Goal: Information Seeking & Learning: Get advice/opinions

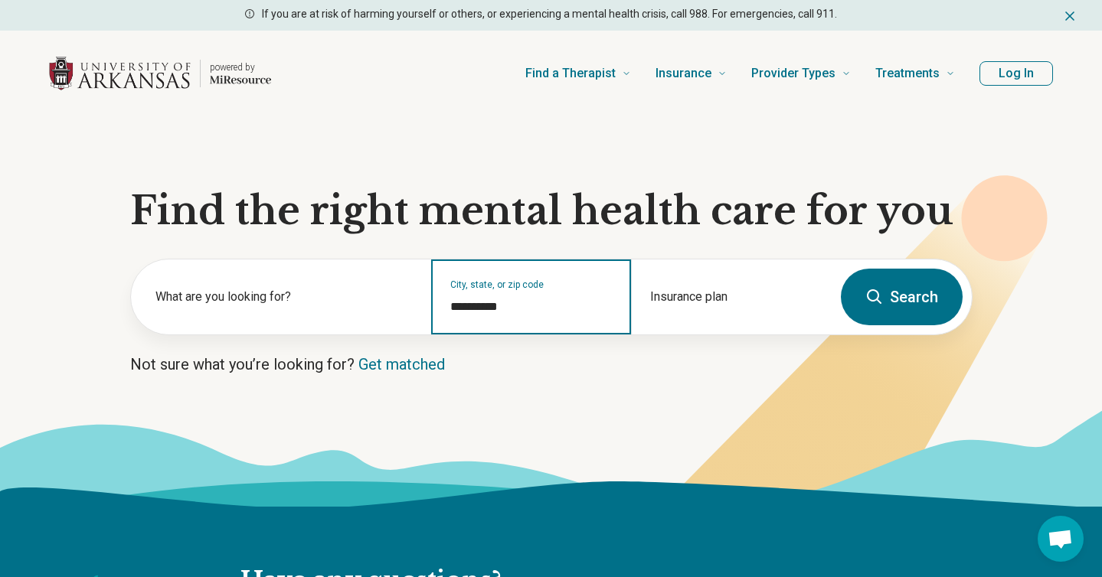
click at [513, 306] on input "**********" at bounding box center [531, 307] width 162 height 18
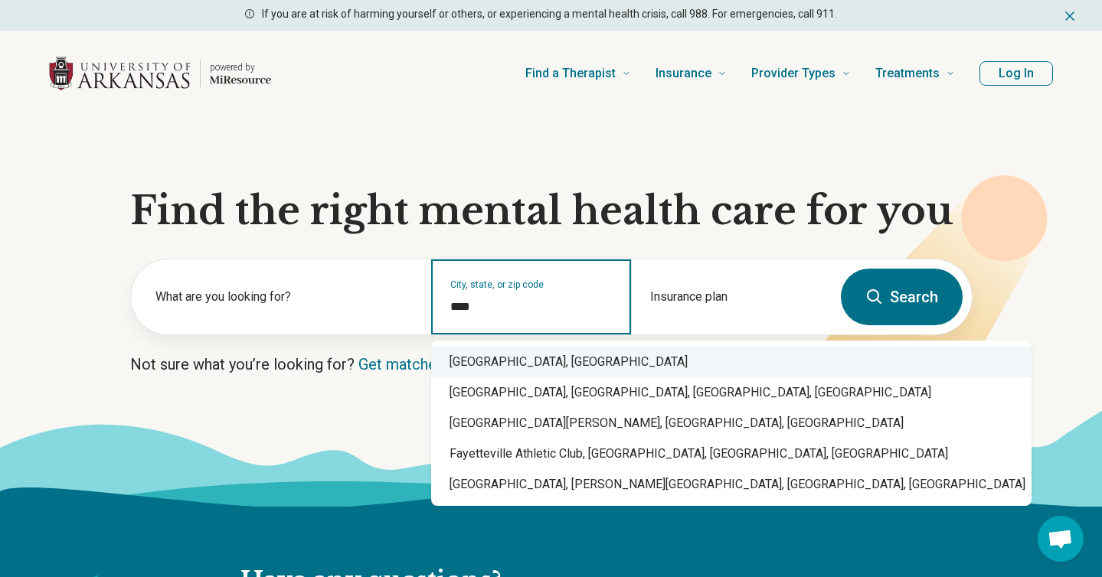
click at [562, 348] on div "[GEOGRAPHIC_DATA], [GEOGRAPHIC_DATA]" at bounding box center [731, 362] width 600 height 31
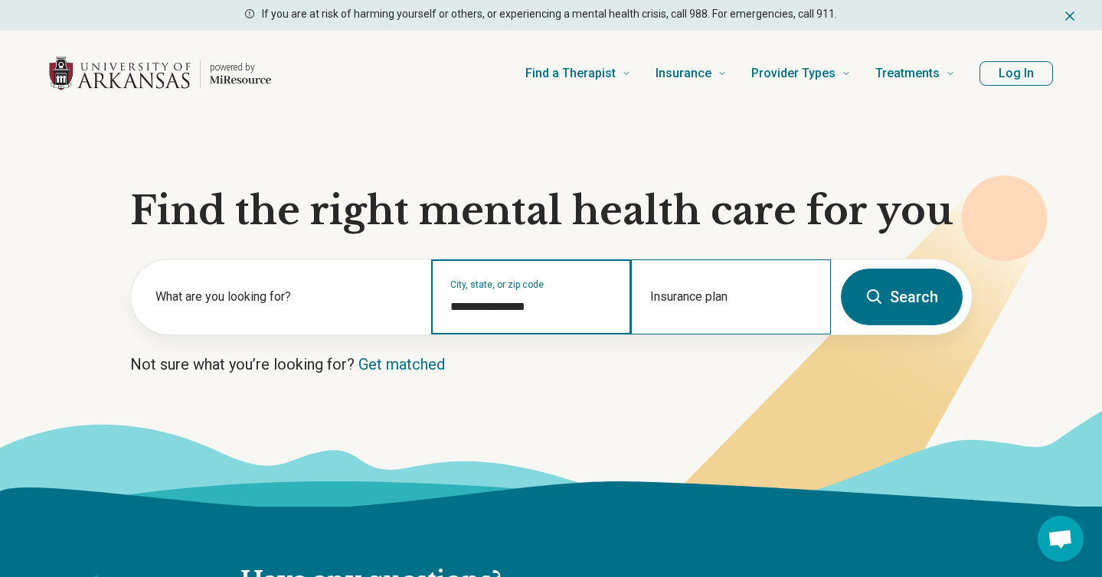
type input "**********"
click at [677, 292] on div "Insurance plan" at bounding box center [731, 297] width 200 height 75
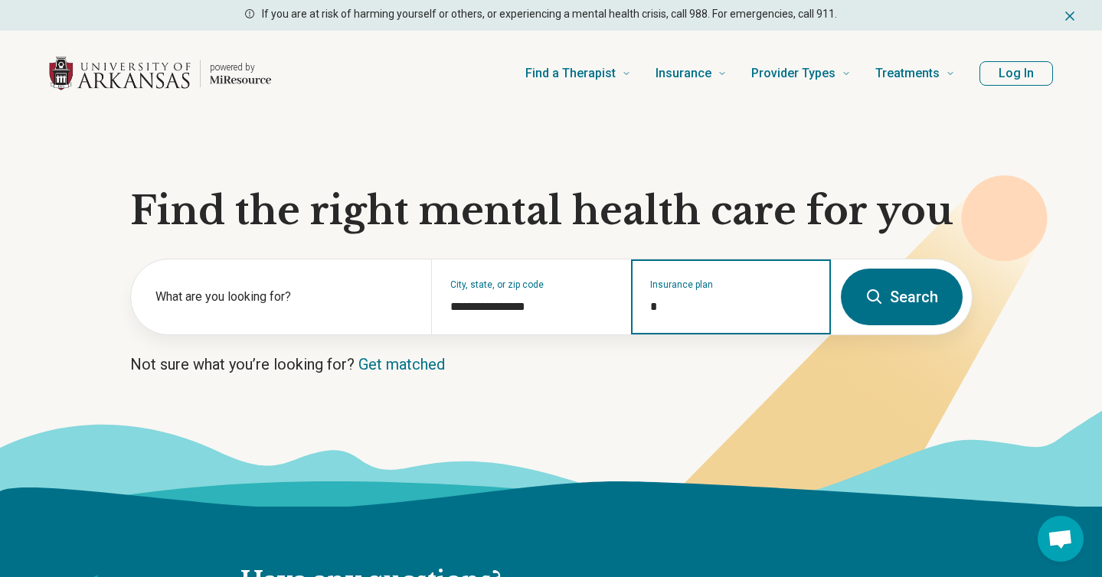
type input "**"
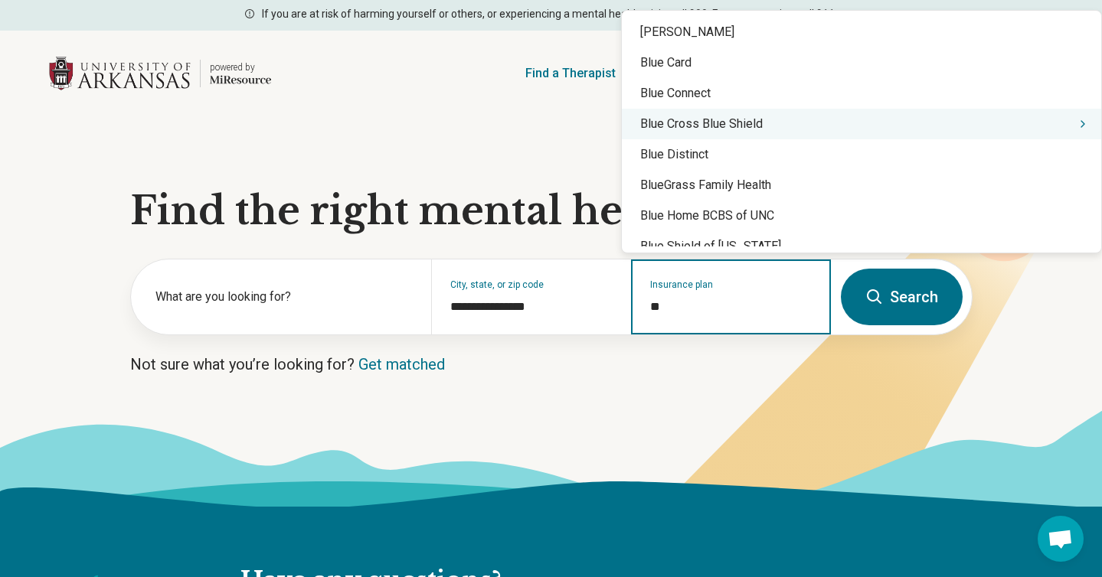
click at [729, 120] on div "Blue Cross Blue Shield" at bounding box center [861, 124] width 479 height 31
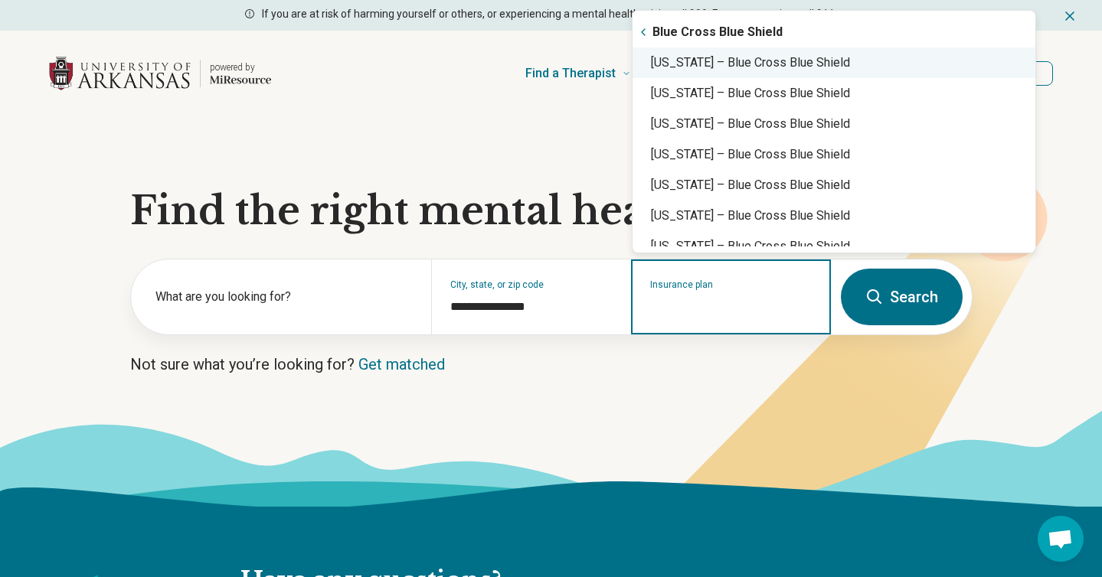
click at [718, 66] on div "[US_STATE] – Blue Cross Blue Shield" at bounding box center [833, 62] width 403 height 31
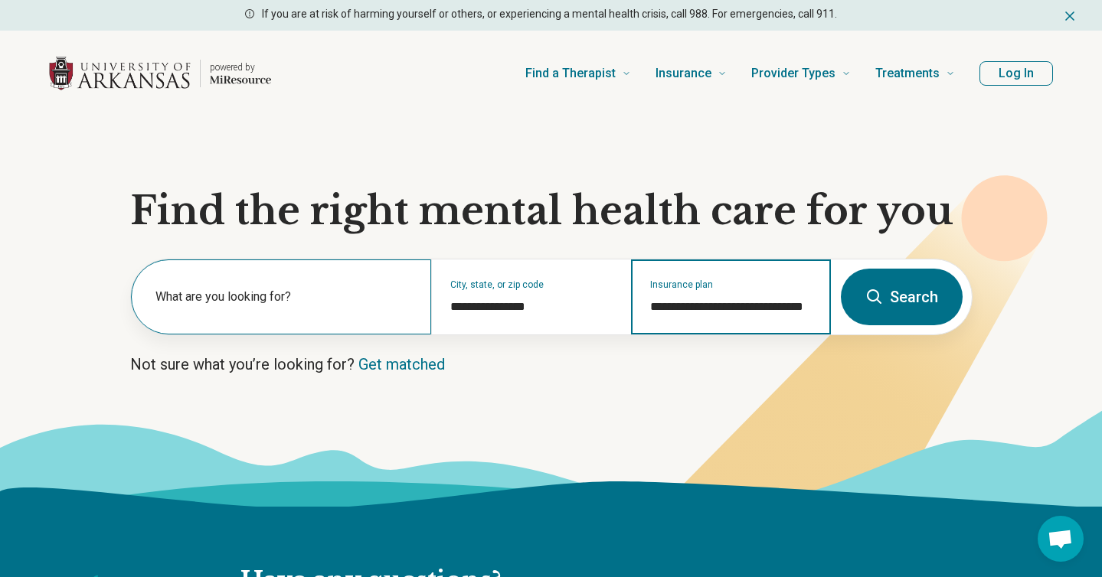
type input "**********"
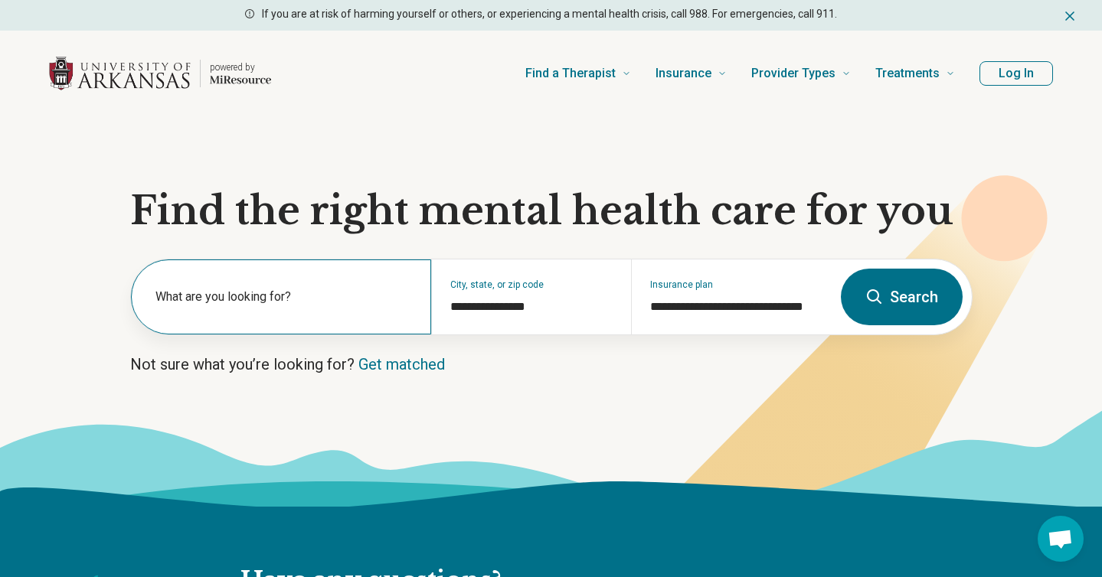
click at [274, 292] on label "What are you looking for?" at bounding box center [283, 297] width 257 height 18
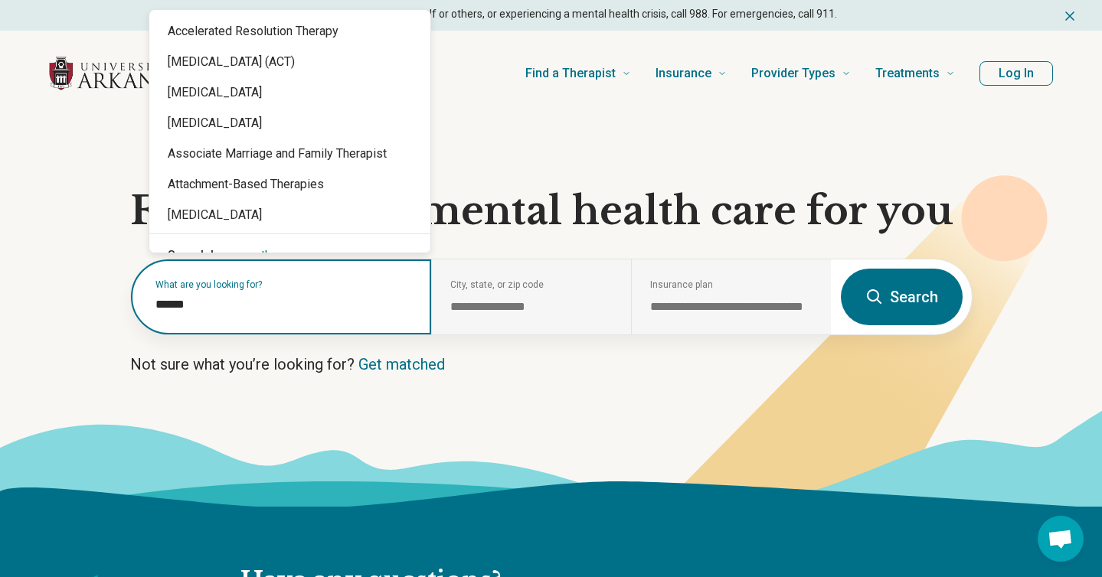
type input "*******"
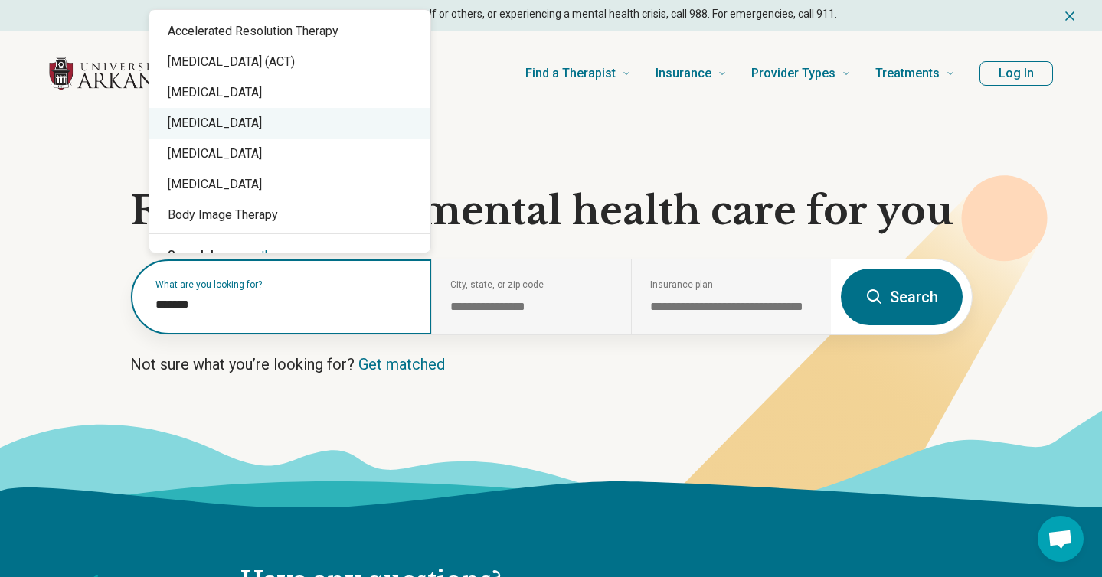
scroll to position [24, 0]
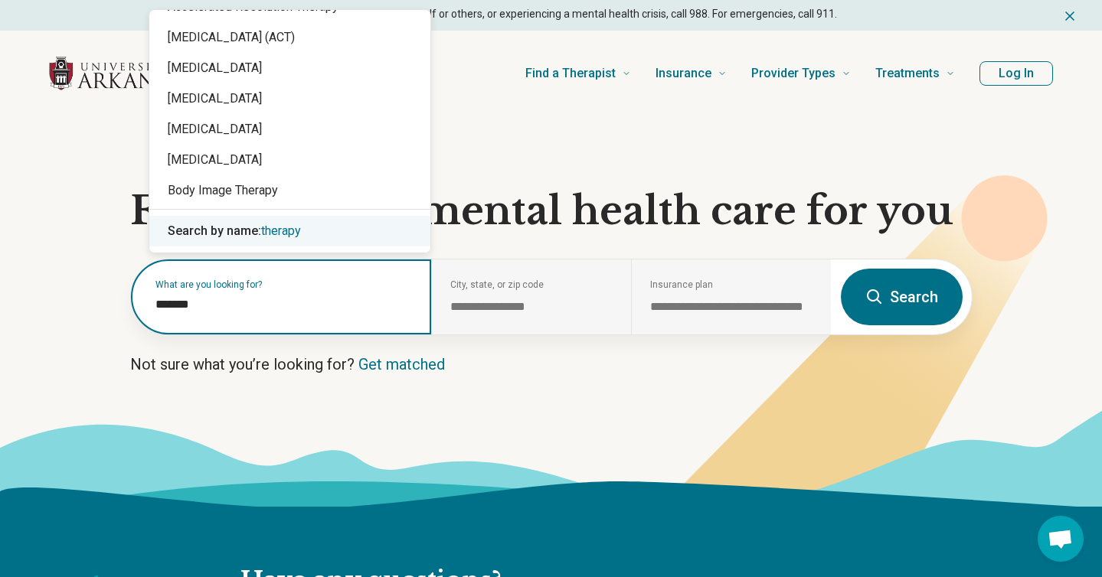
click at [282, 234] on span "therapy" at bounding box center [281, 231] width 40 height 15
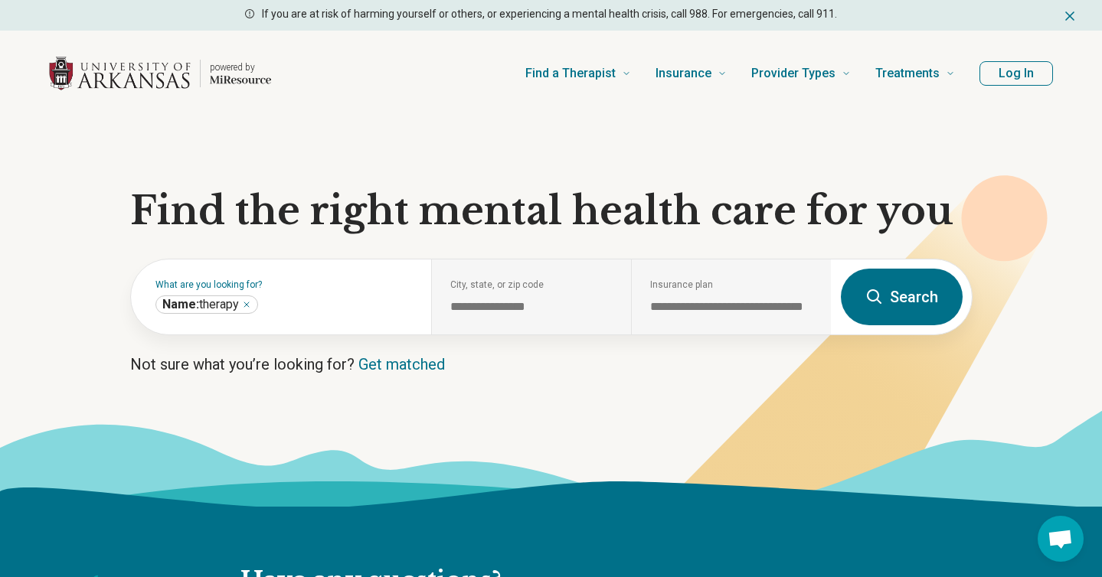
click at [906, 300] on button "Search" at bounding box center [902, 297] width 122 height 57
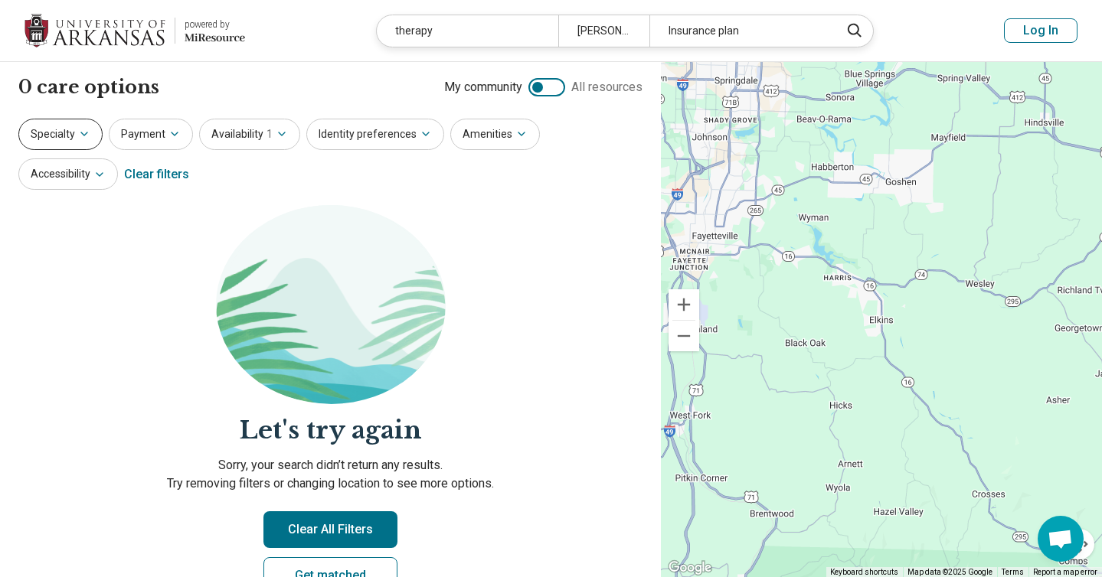
click at [73, 132] on button "Specialty" at bounding box center [60, 134] width 84 height 31
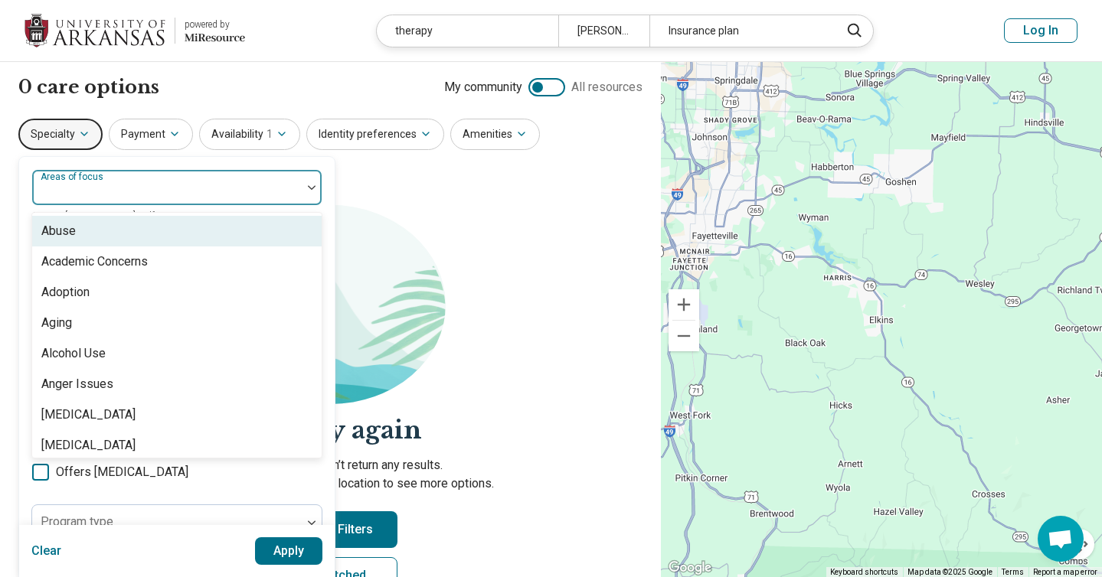
click at [109, 177] on div at bounding box center [166, 188] width 269 height 34
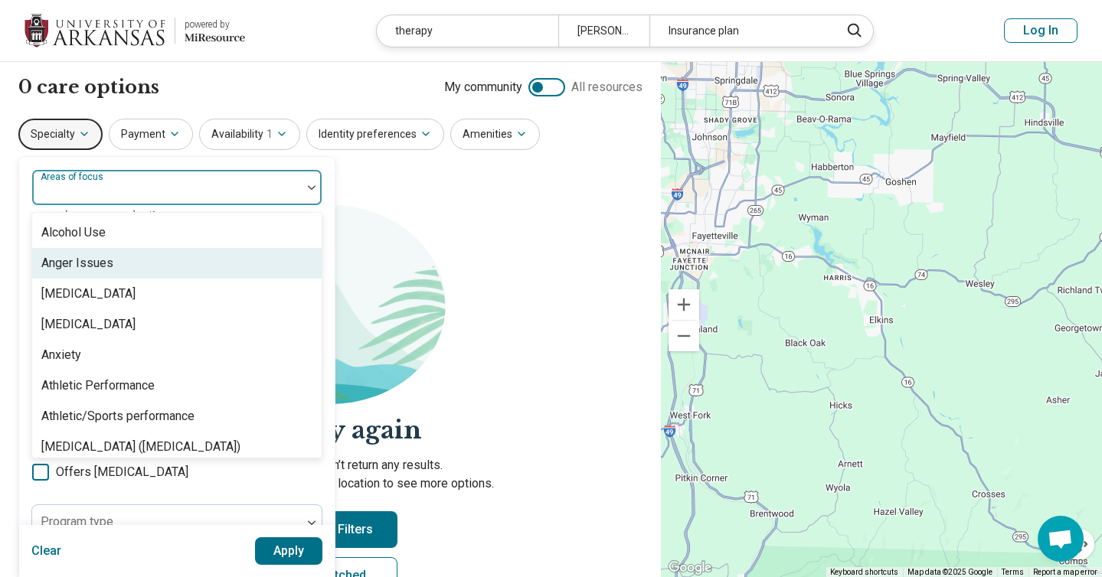
scroll to position [125, 0]
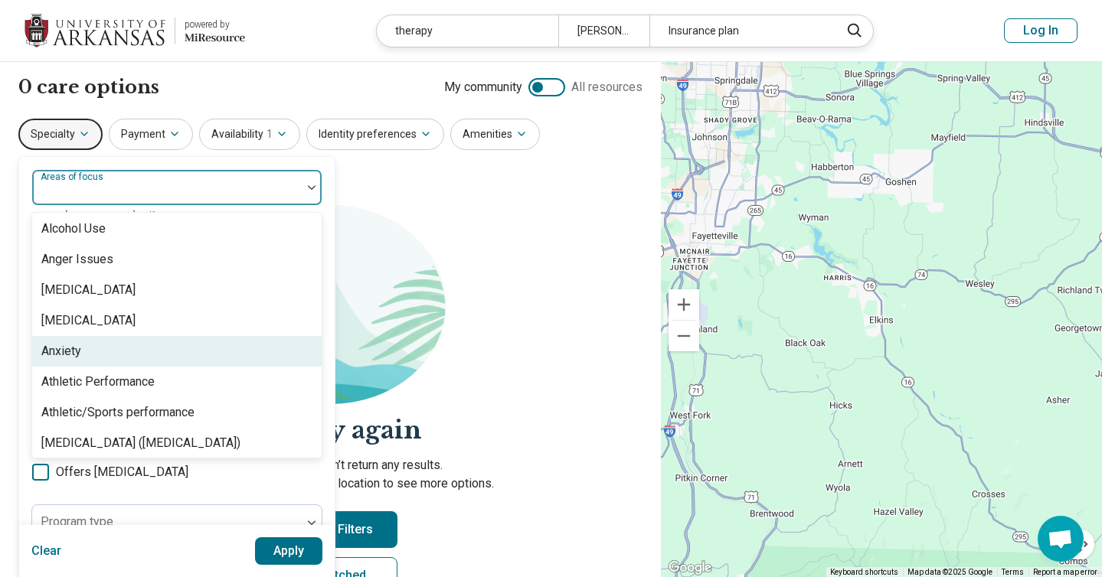
click at [96, 341] on div "Anxiety" at bounding box center [176, 351] width 289 height 31
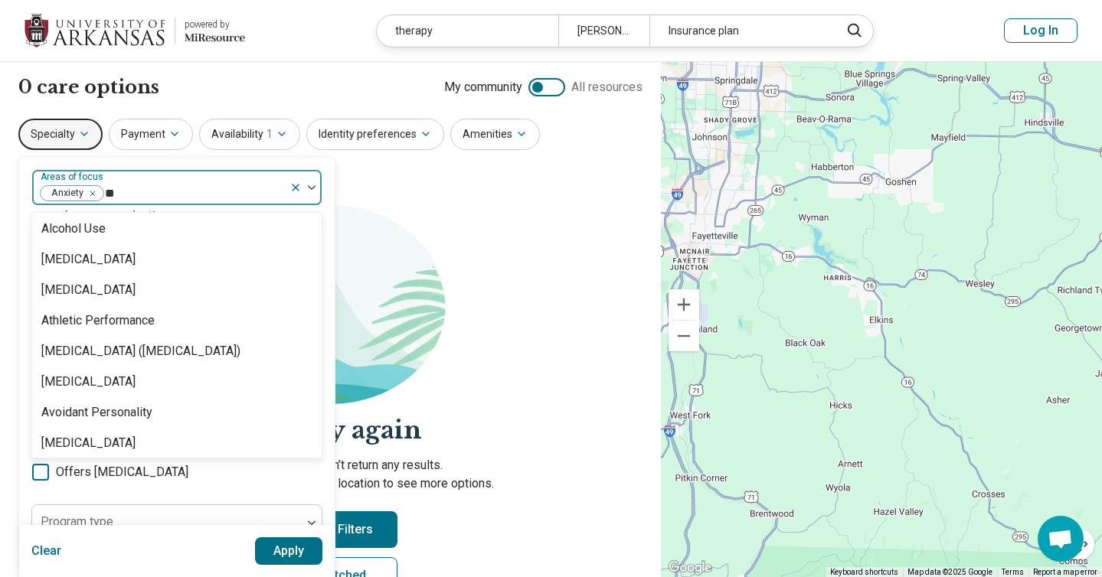
scroll to position [0, 0]
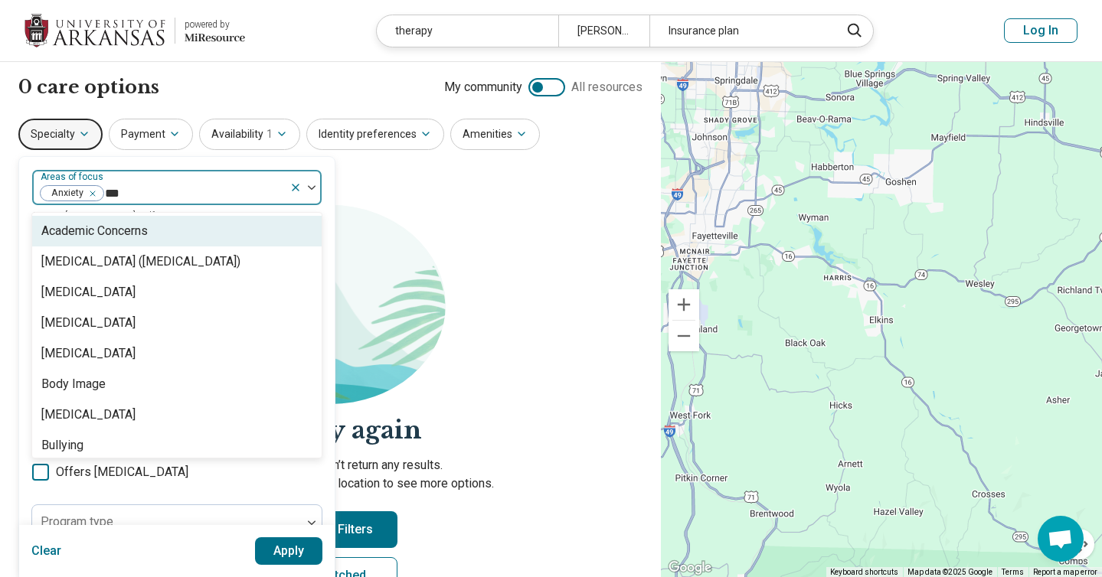
type input "****"
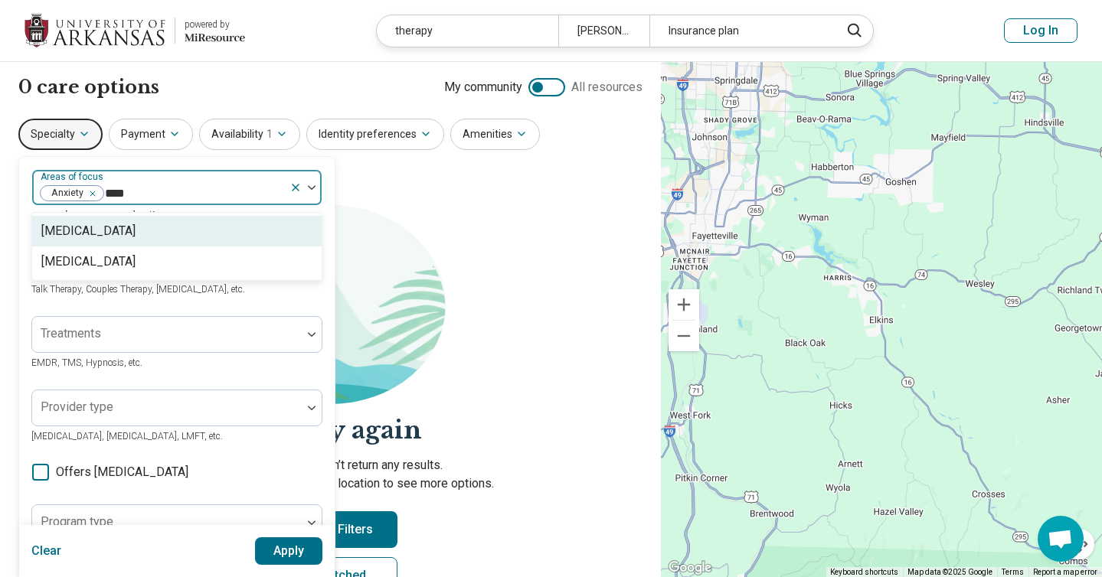
click at [136, 238] on div "[MEDICAL_DATA]" at bounding box center [176, 231] width 289 height 31
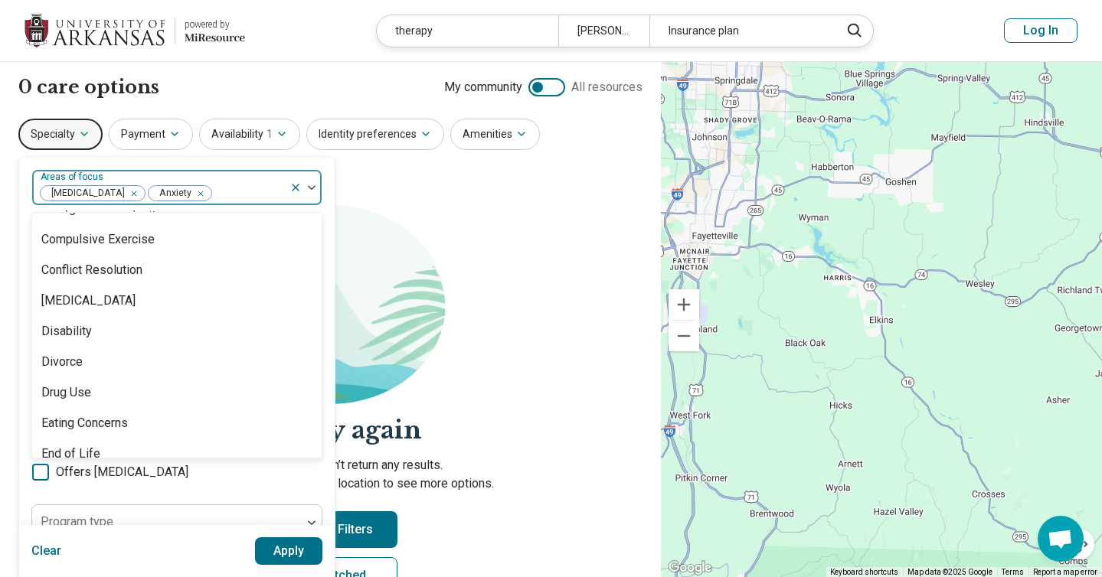
scroll to position [789, 0]
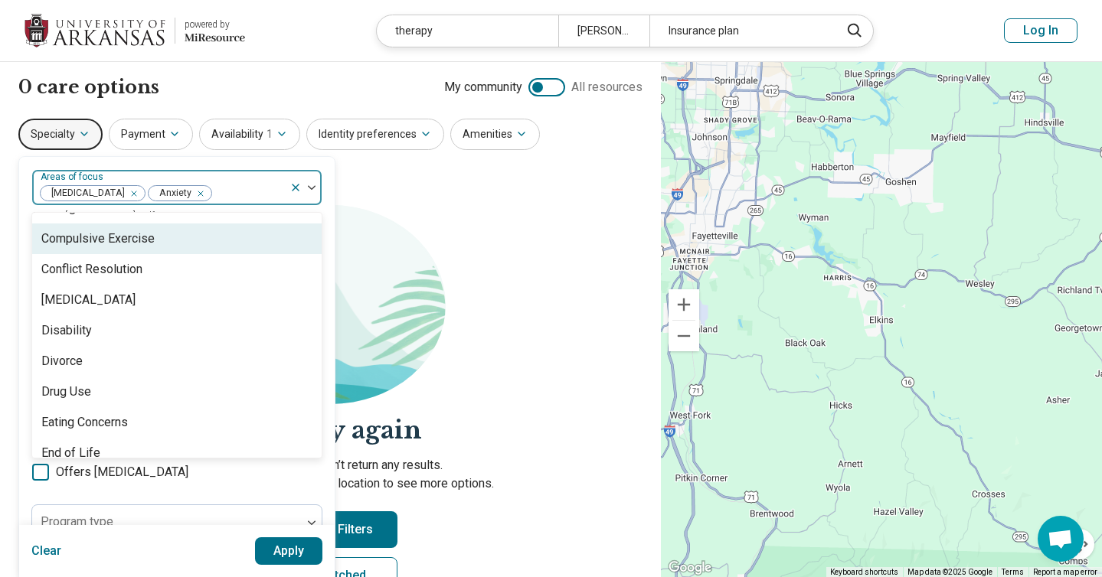
click at [439, 259] on section "Let's try again Sorry, your search didn’t return any results. Try removing filt…" at bounding box center [330, 412] width 624 height 414
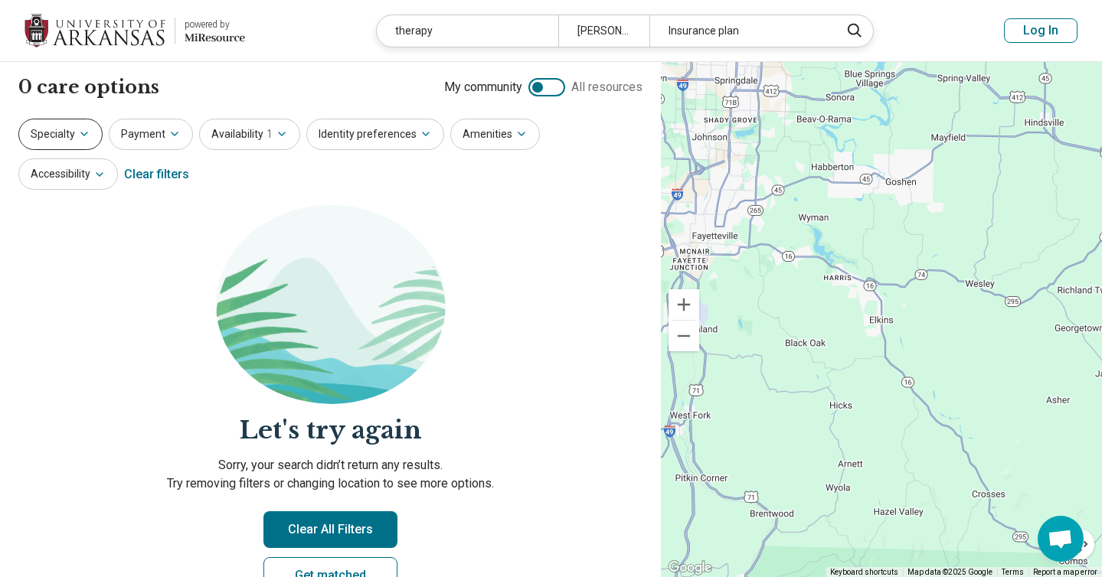
click at [68, 135] on button "Specialty" at bounding box center [60, 134] width 84 height 31
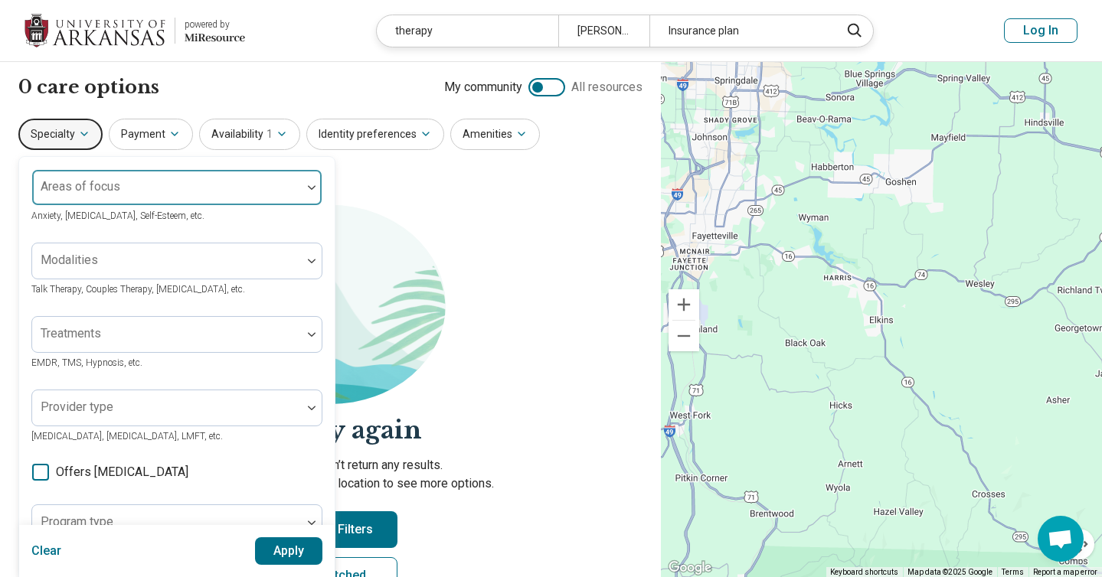
click at [93, 180] on label "Areas of focus" at bounding box center [81, 186] width 80 height 15
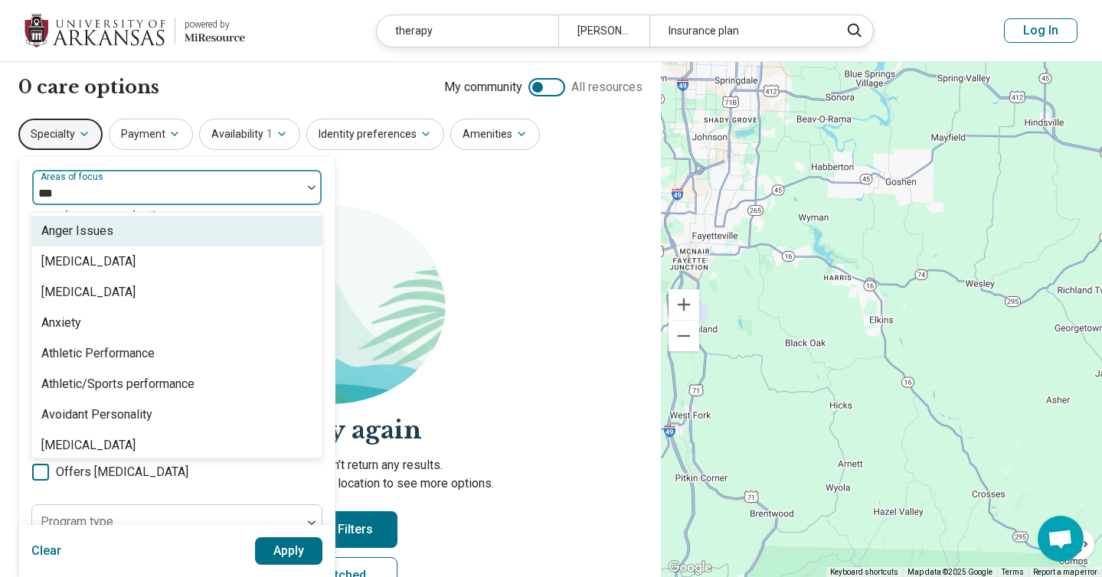
type input "****"
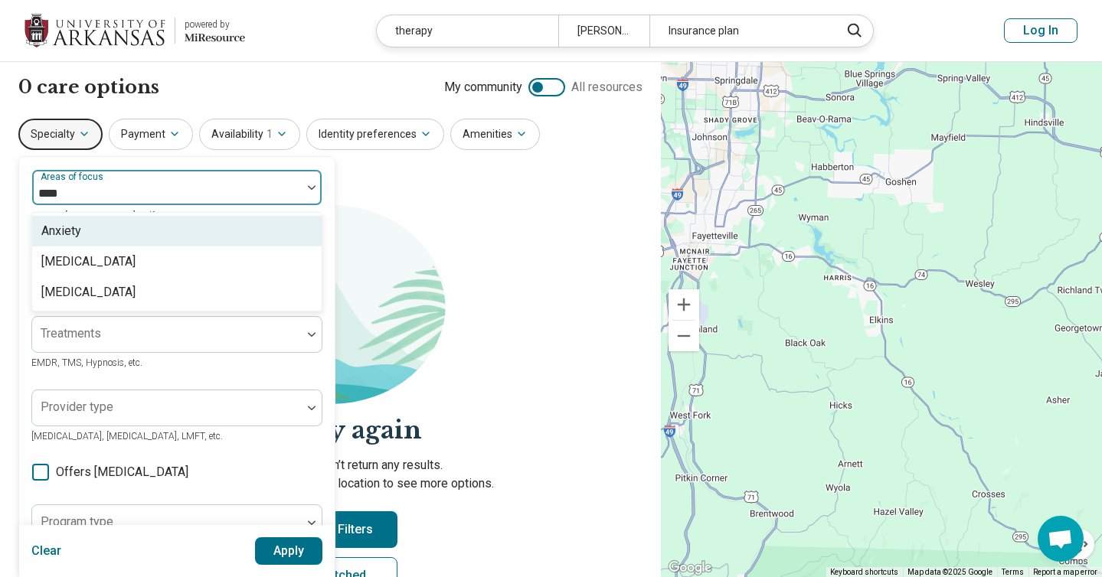
click at [78, 226] on div "Anxiety" at bounding box center [61, 231] width 40 height 18
type input "*******"
click at [112, 222] on div "[MEDICAL_DATA]" at bounding box center [176, 231] width 289 height 31
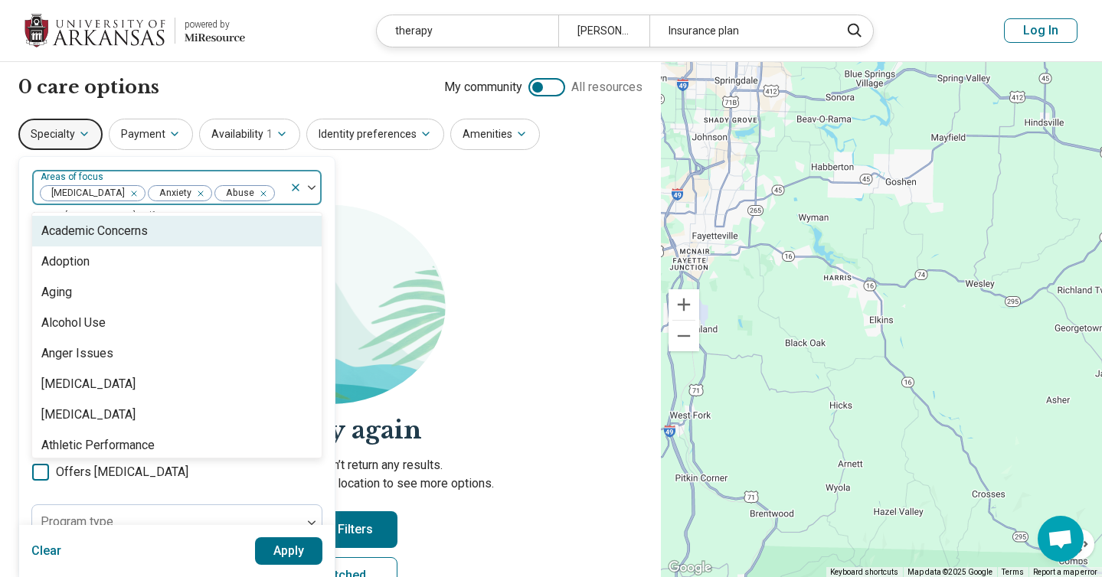
click at [255, 192] on icon "Remove [object Object]" at bounding box center [260, 193] width 11 height 11
click at [309, 186] on img at bounding box center [312, 187] width 8 height 5
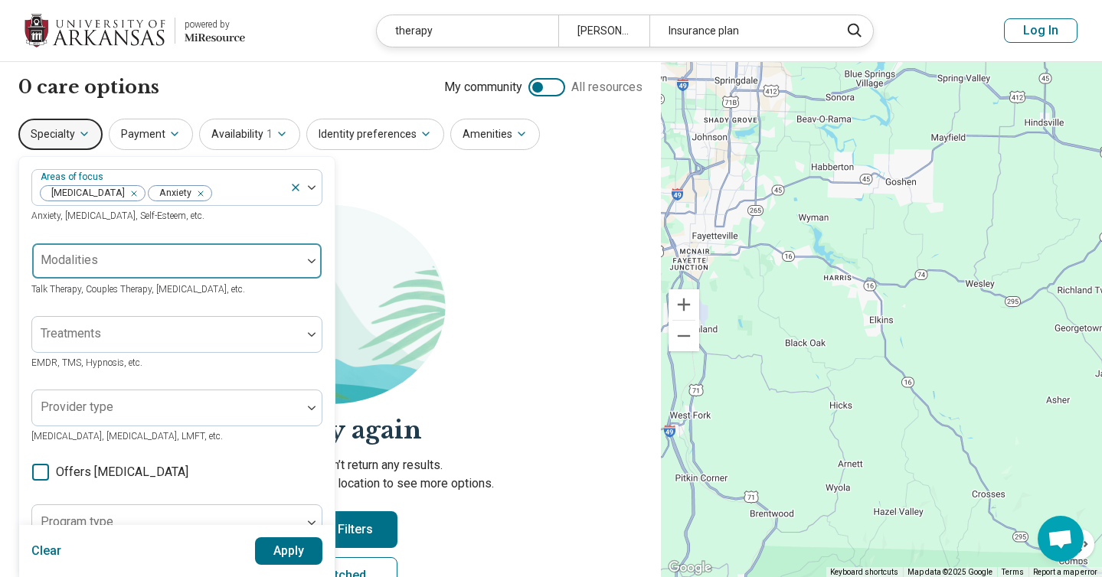
click at [161, 268] on div at bounding box center [166, 266] width 257 height 21
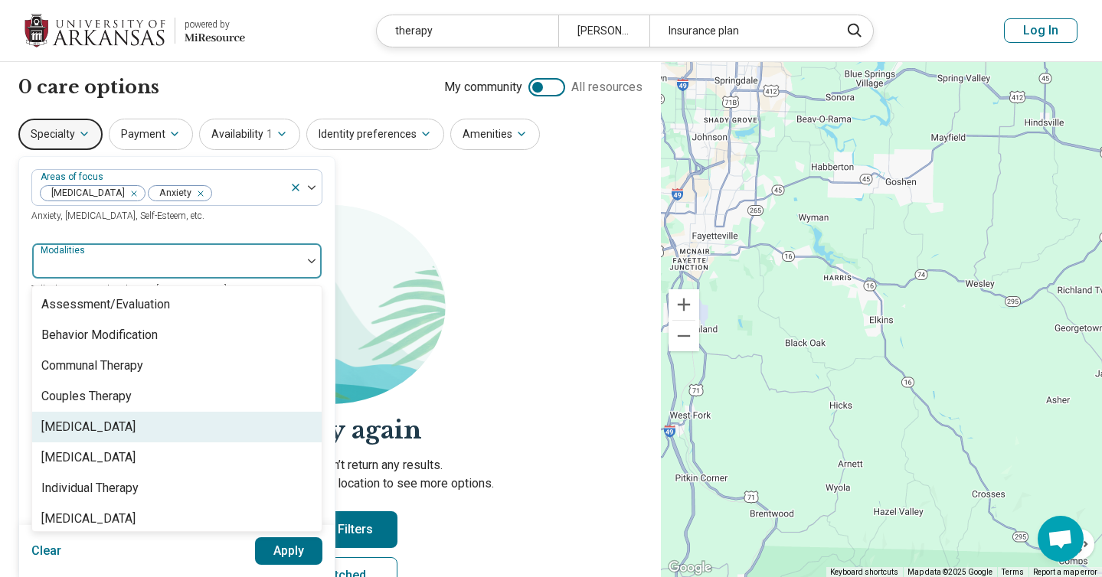
scroll to position [6, 0]
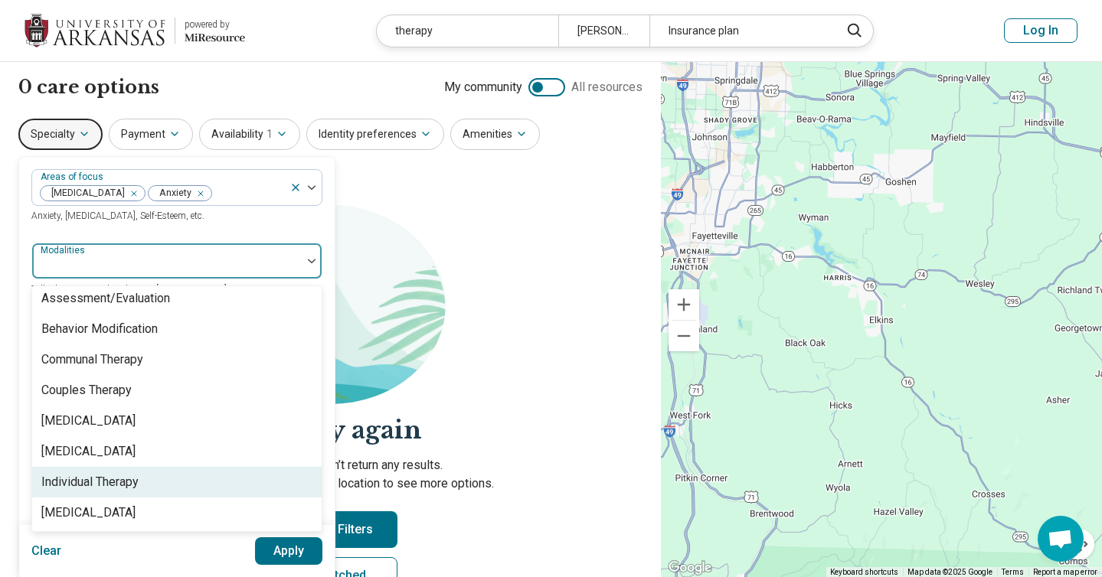
click at [125, 480] on div "Individual Therapy" at bounding box center [89, 482] width 97 height 18
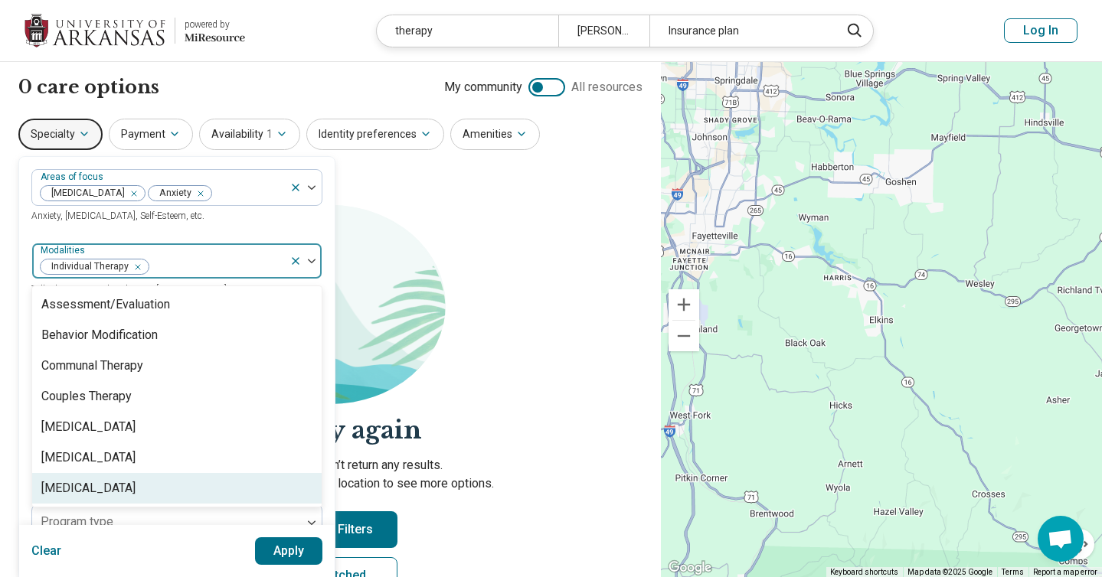
scroll to position [0, 0]
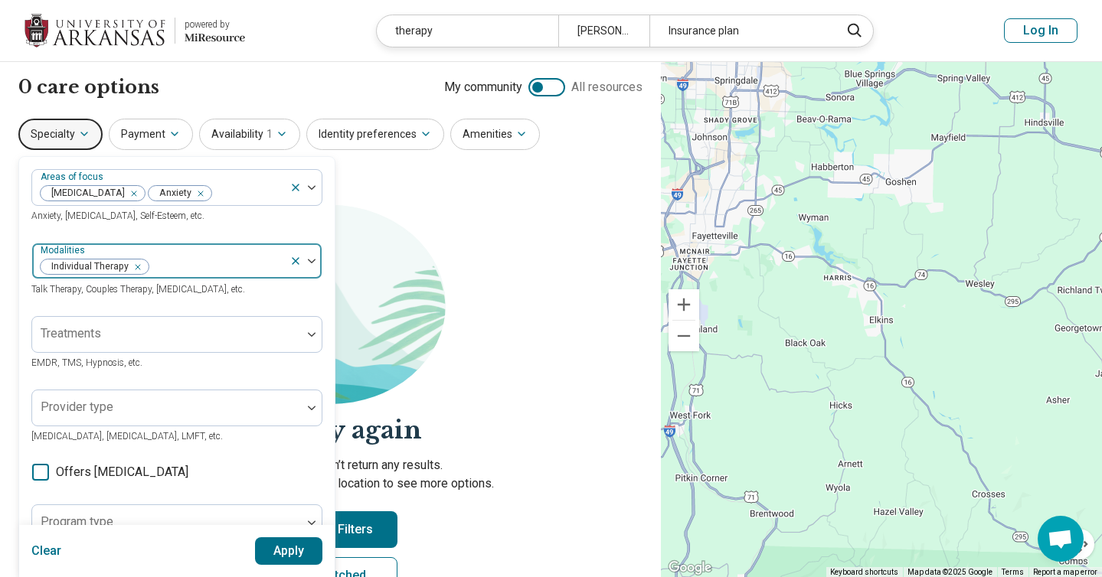
click at [310, 262] on img at bounding box center [312, 261] width 8 height 5
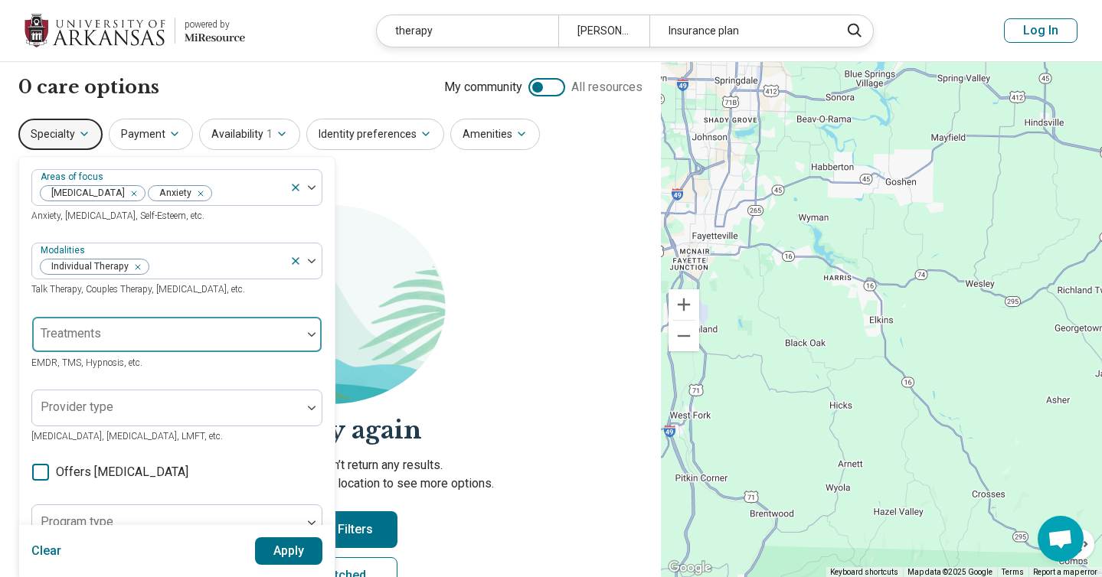
click at [214, 332] on div at bounding box center [166, 340] width 257 height 21
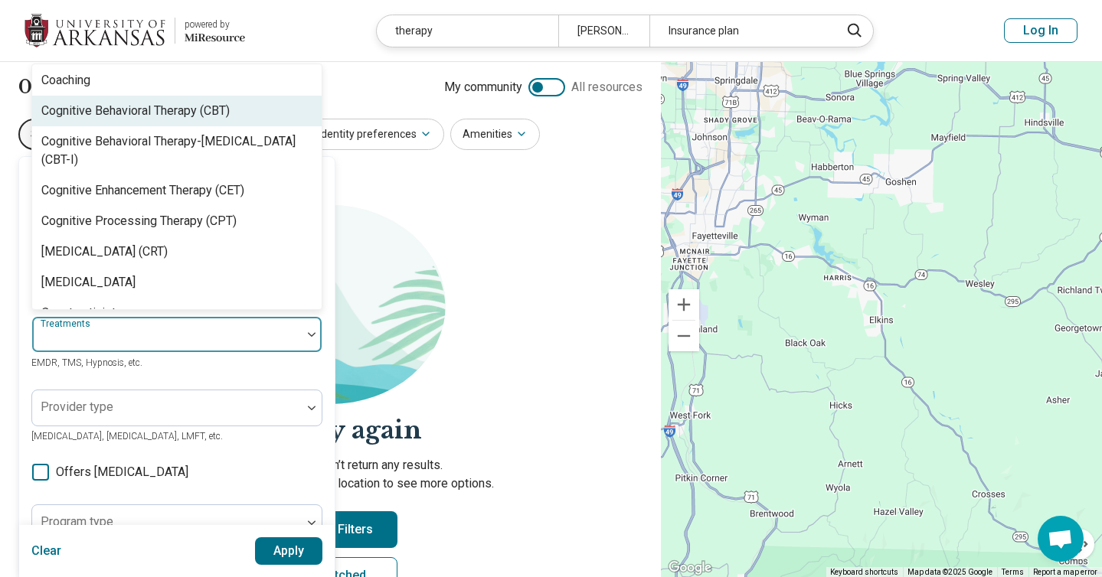
scroll to position [640, 0]
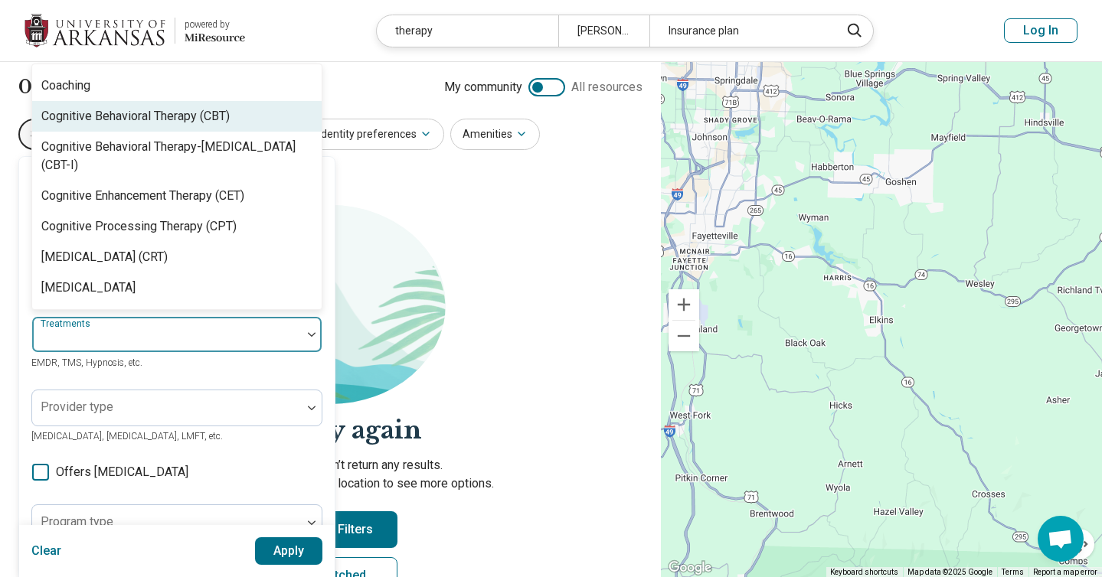
click at [220, 126] on div "Cognitive Behavioral Therapy (CBT)" at bounding box center [135, 116] width 188 height 18
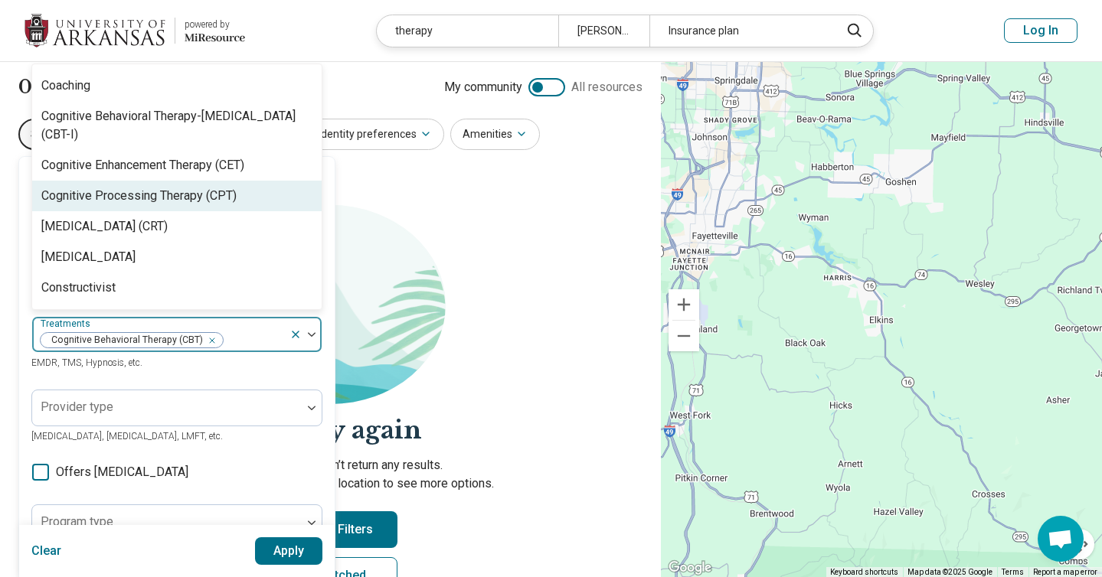
click at [240, 193] on div "Cognitive Processing Therapy (CPT)" at bounding box center [176, 196] width 289 height 31
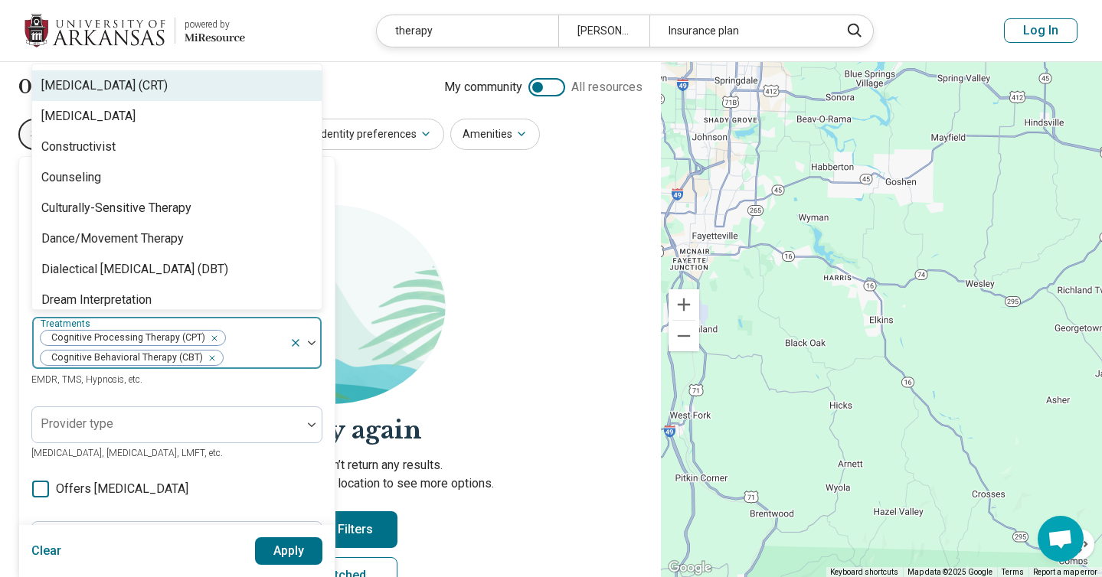
scroll to position [760, 0]
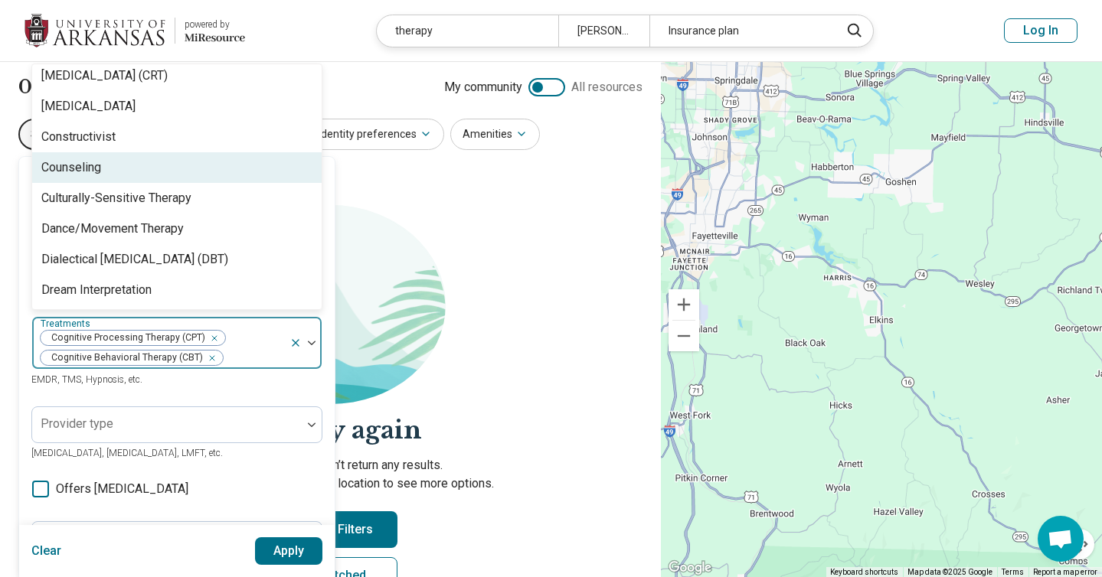
click at [207, 162] on div "Counseling" at bounding box center [176, 167] width 289 height 31
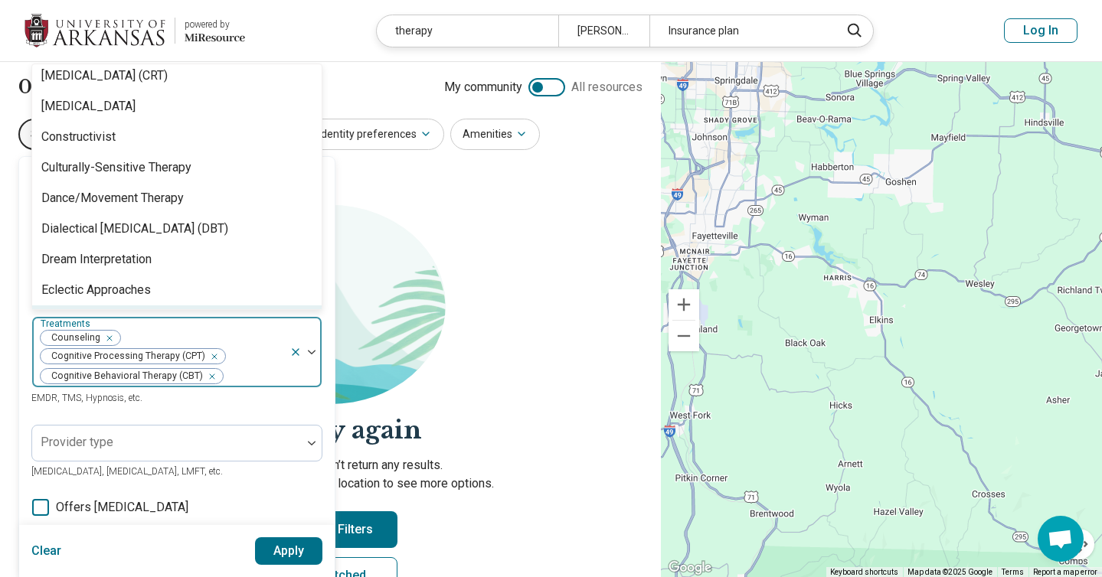
click at [213, 355] on icon "Remove [object Object]" at bounding box center [210, 356] width 11 height 11
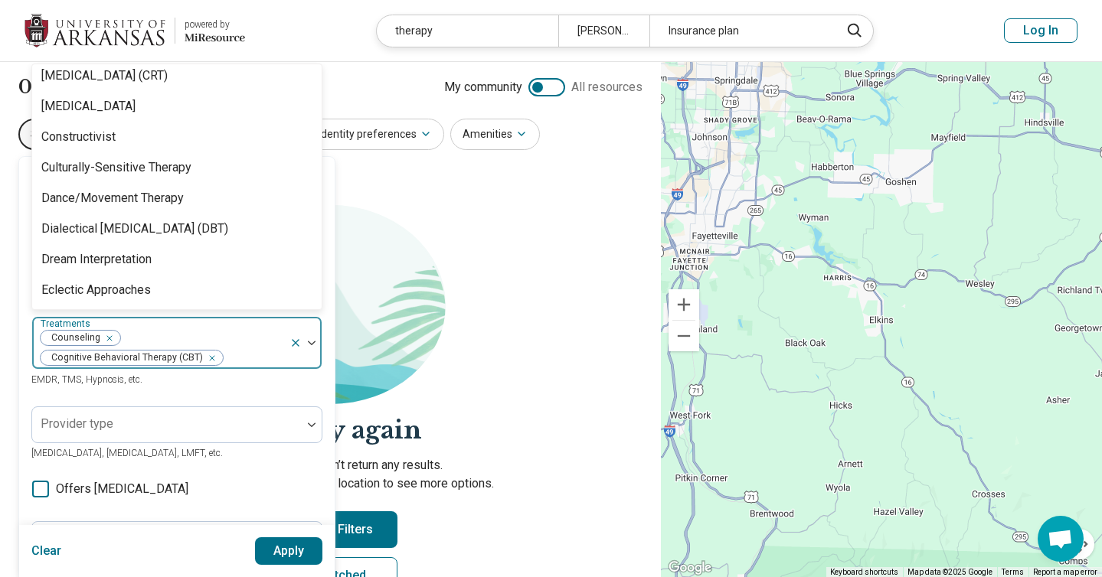
click at [213, 355] on div "Remove [object Object]" at bounding box center [209, 358] width 18 height 18
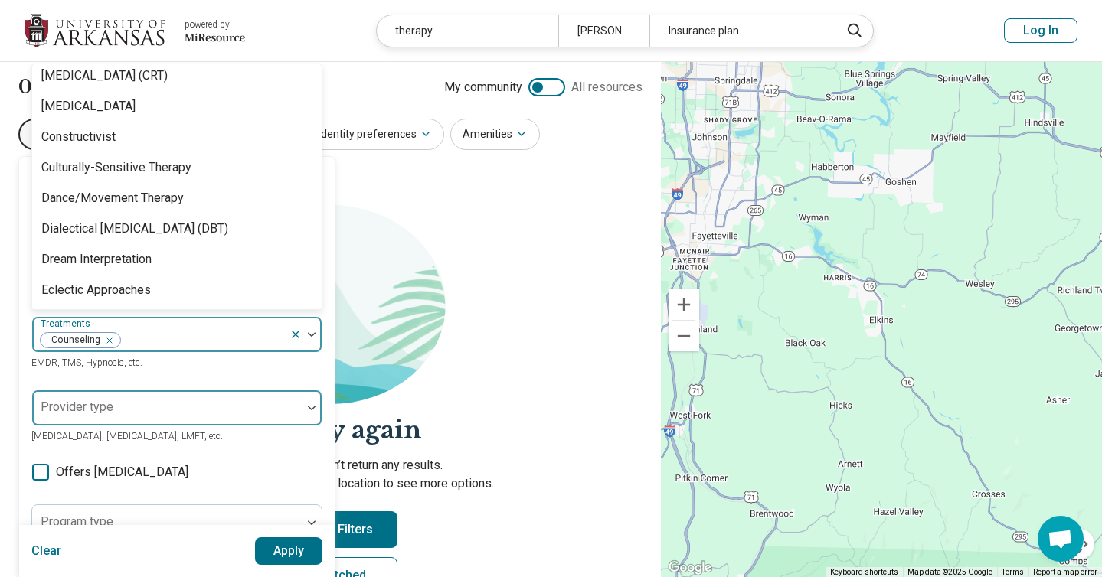
click at [181, 409] on div at bounding box center [166, 413] width 257 height 21
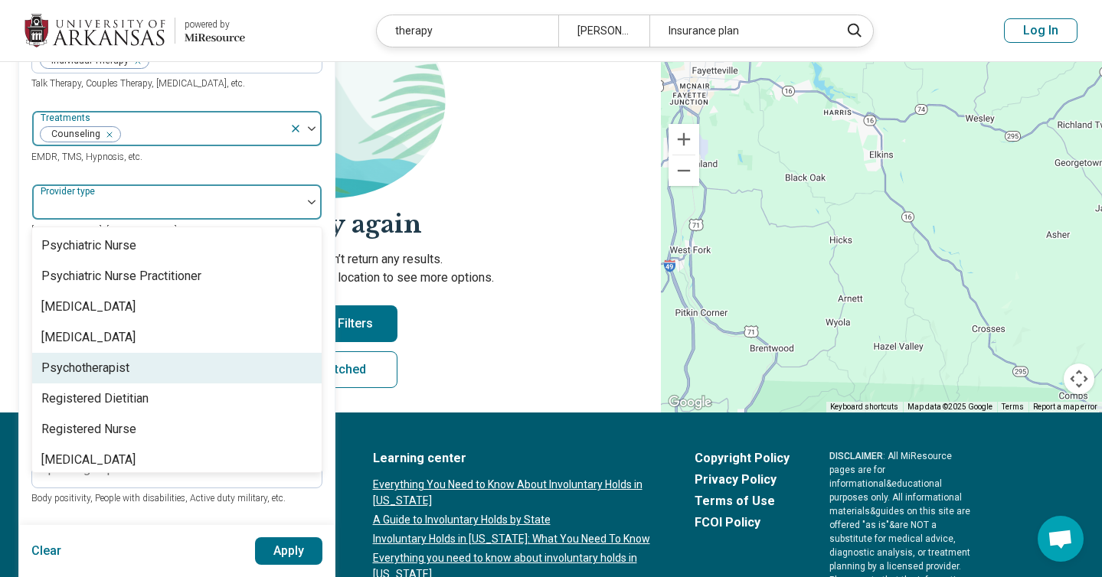
scroll to position [207, 0]
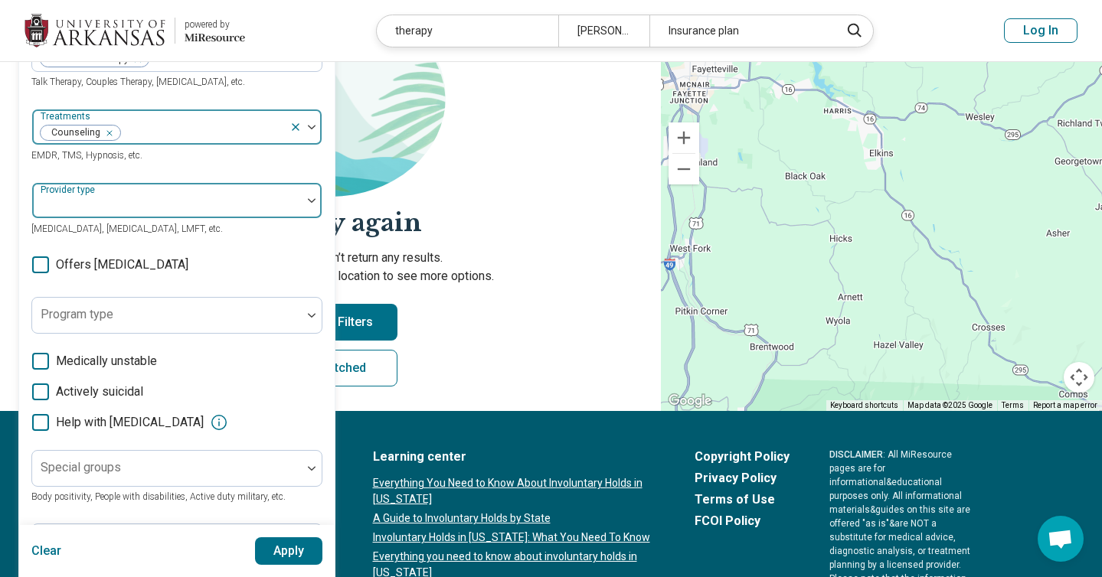
click at [309, 203] on div at bounding box center [312, 200] width 20 height 35
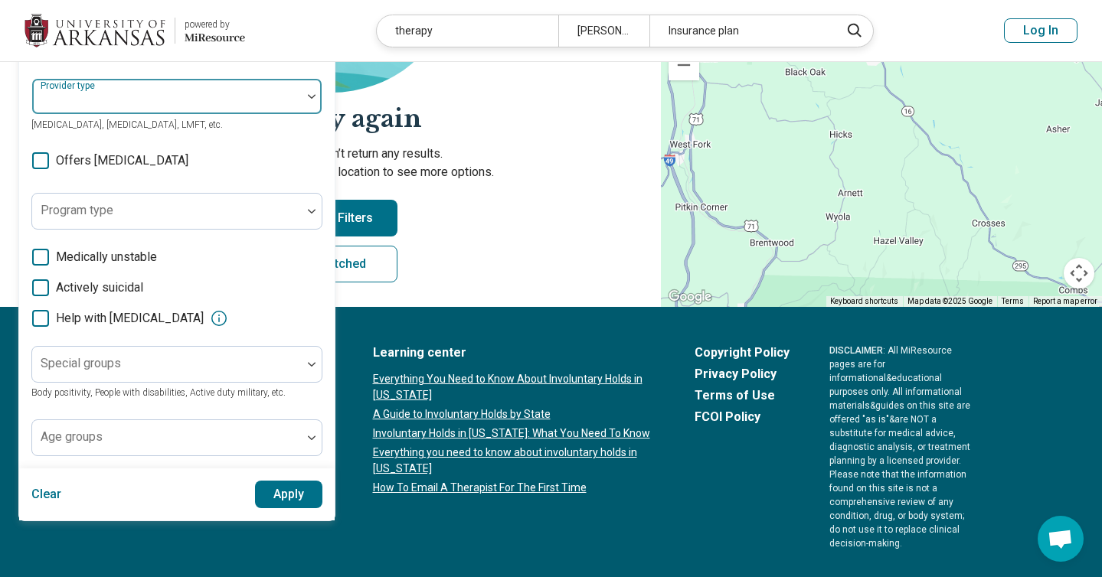
scroll to position [345, 0]
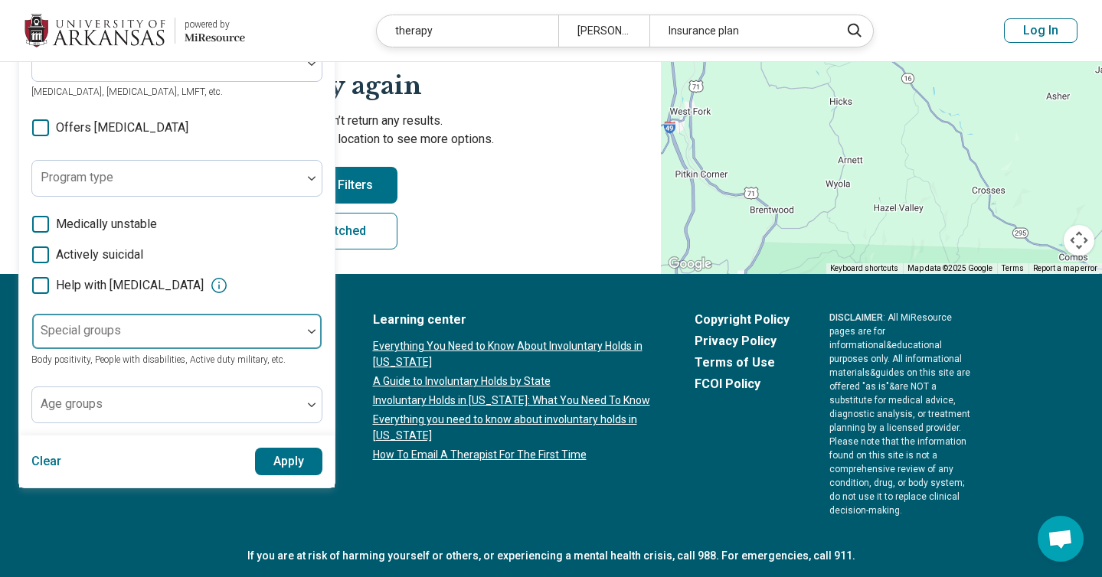
click at [146, 322] on div at bounding box center [166, 332] width 269 height 34
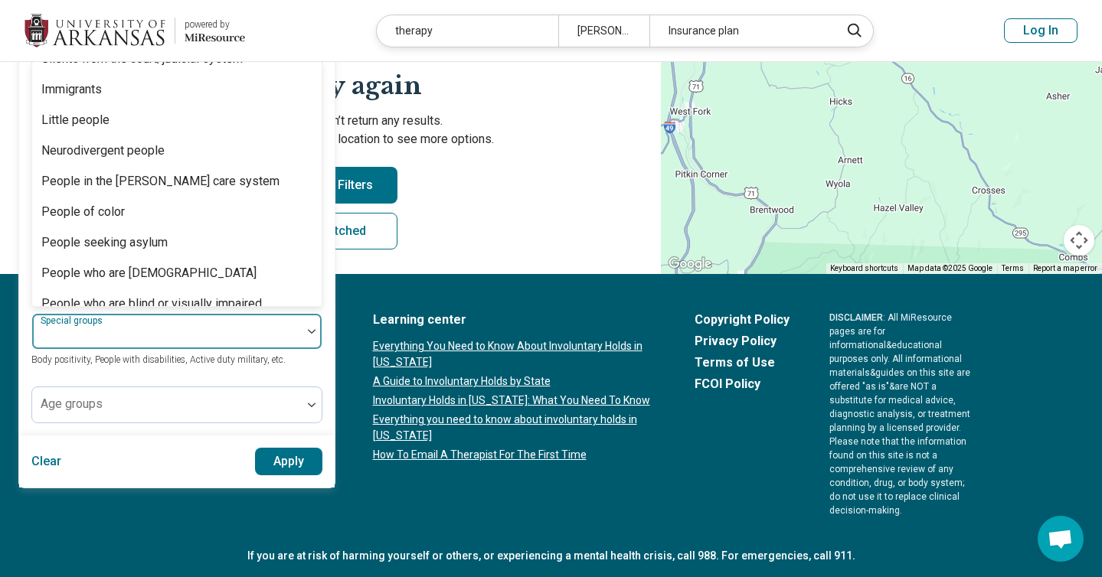
scroll to position [0, 0]
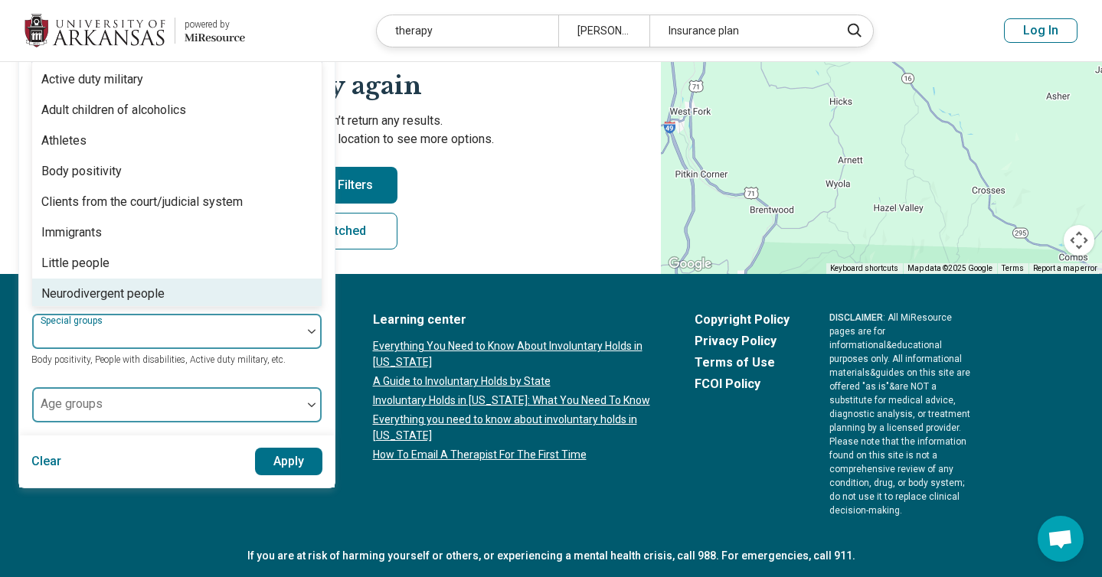
click at [110, 400] on div at bounding box center [166, 410] width 257 height 21
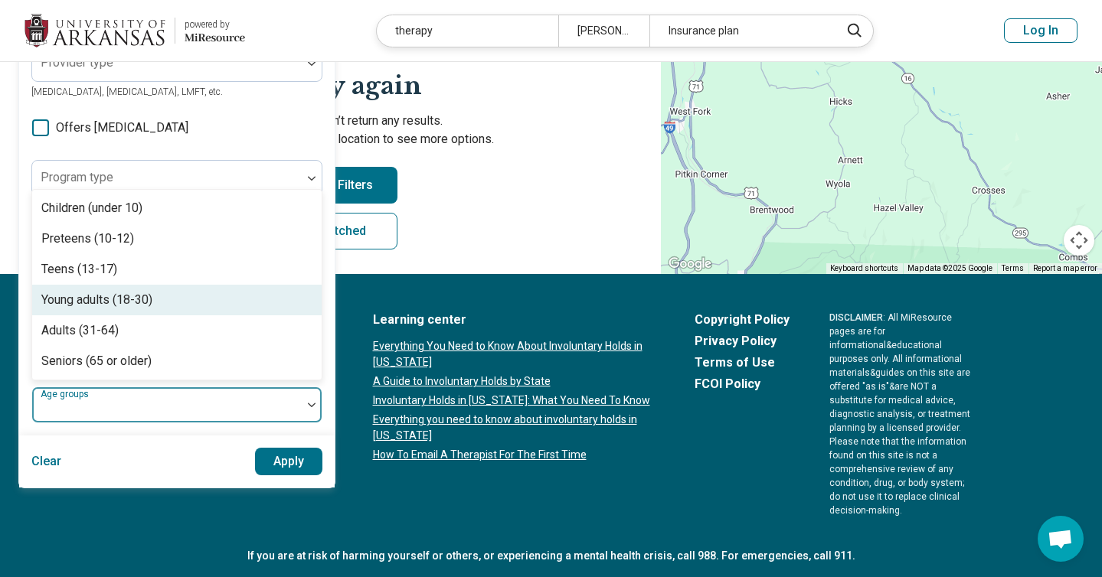
click at [130, 293] on div "Young adults (18-30)" at bounding box center [96, 300] width 111 height 18
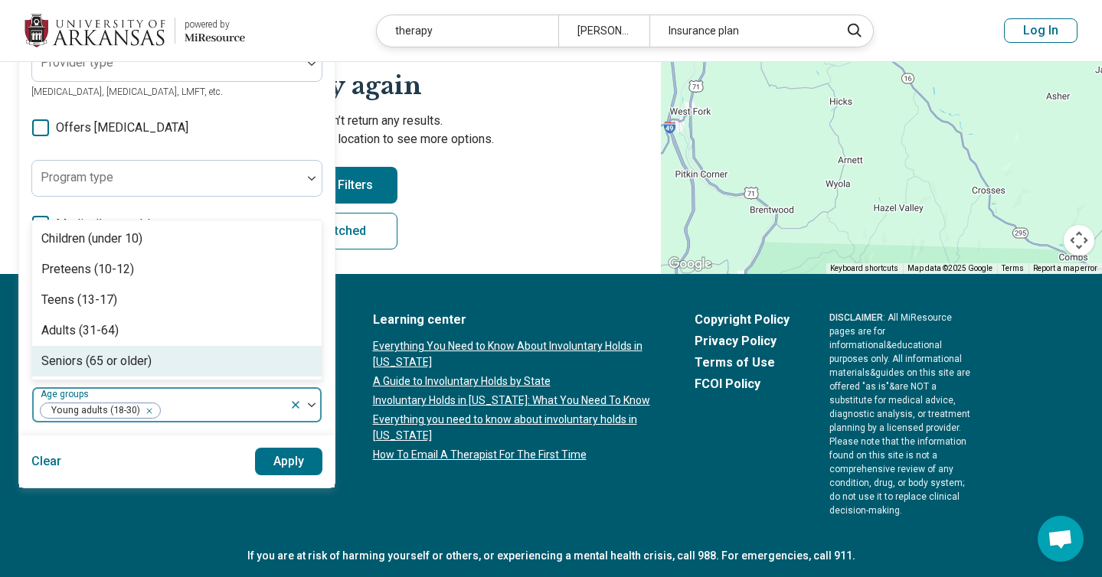
click at [280, 460] on button "Apply" at bounding box center [289, 462] width 68 height 28
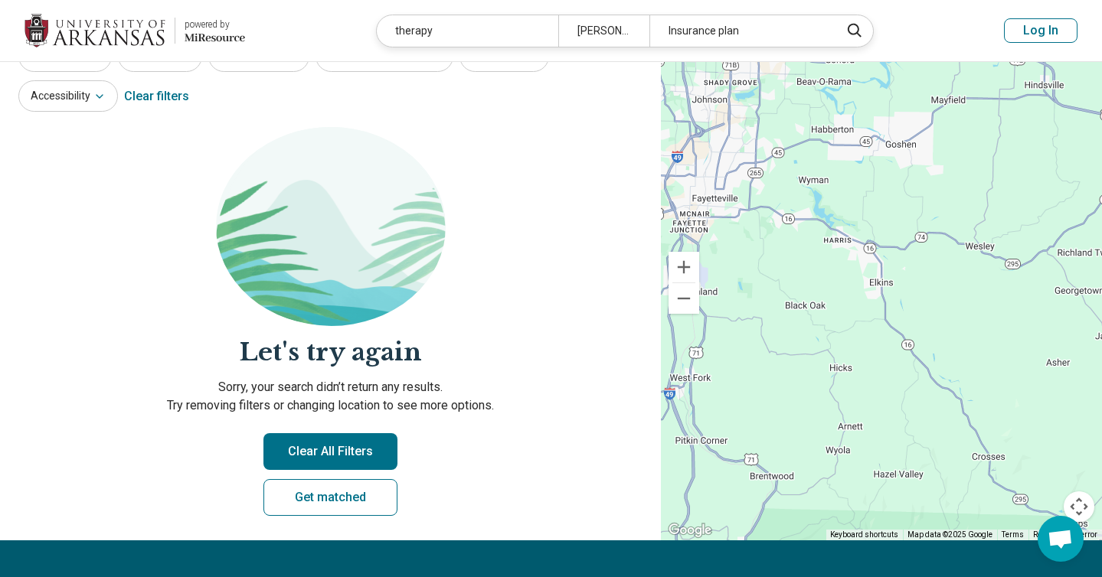
click at [304, 455] on button "Clear All Filters" at bounding box center [330, 451] width 134 height 37
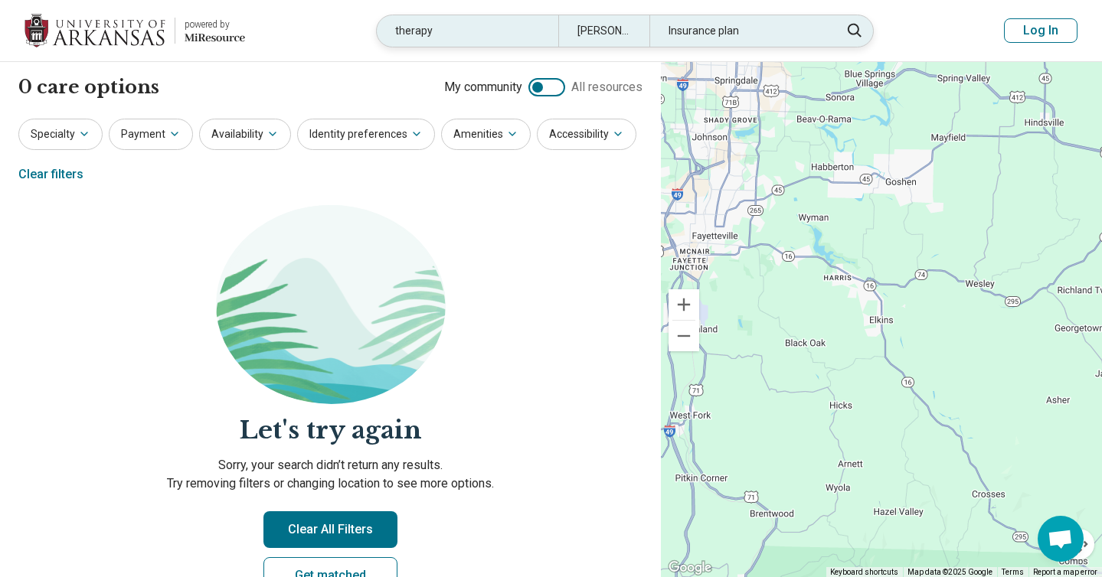
click at [605, 27] on div "[PERSON_NAME], [GEOGRAPHIC_DATA]" at bounding box center [603, 30] width 91 height 31
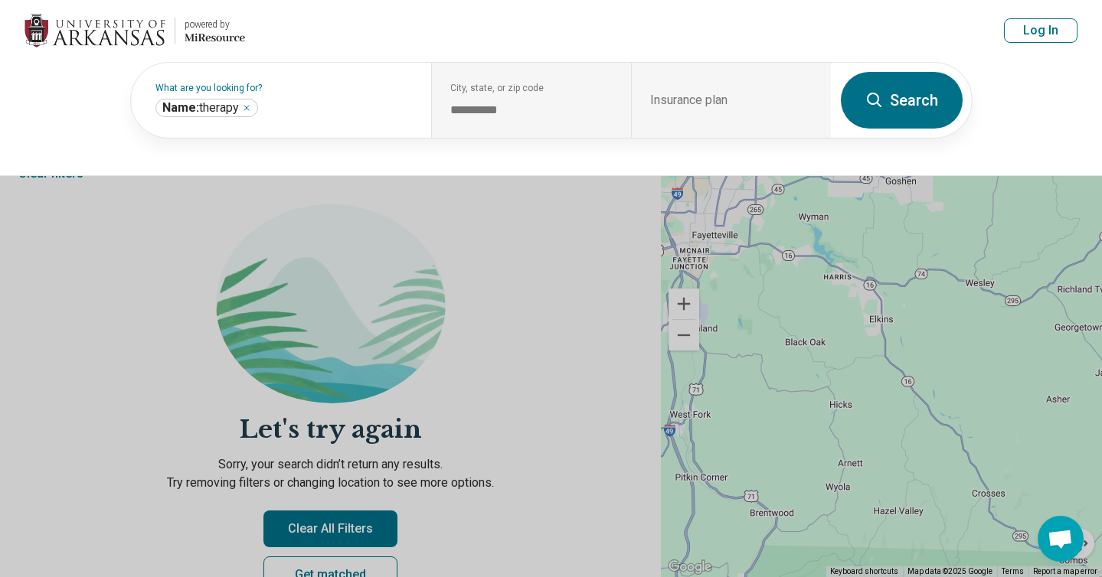
click at [605, 27] on header "powered by Miresource logo therapy [PERSON_NAME], AR Insurance plan Log In" at bounding box center [551, 31] width 1102 height 62
